Goal: Task Accomplishment & Management: Manage account settings

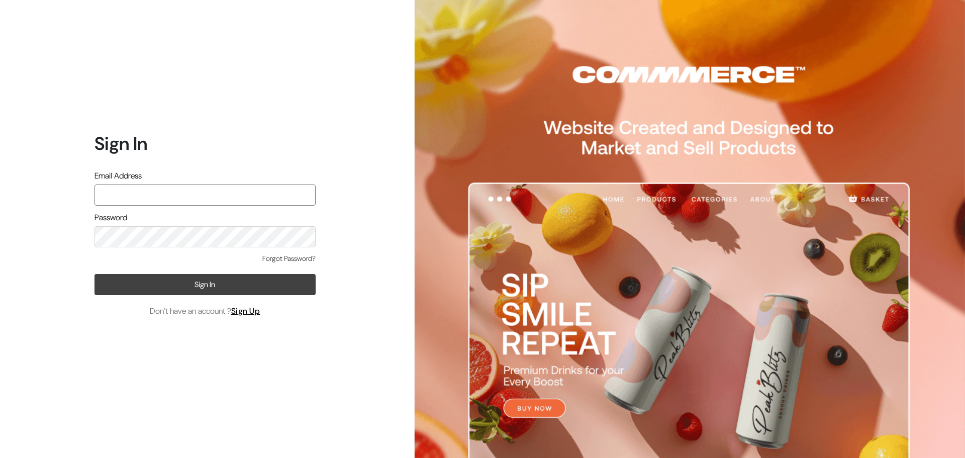
type input "[EMAIL_ADDRESS][DOMAIN_NAME]"
click at [138, 278] on button "Sign In" at bounding box center [204, 284] width 221 height 21
type input "[EMAIL_ADDRESS][DOMAIN_NAME]"
click at [182, 274] on button "Sign In" at bounding box center [204, 284] width 221 height 21
